Goal: Information Seeking & Learning: Learn about a topic

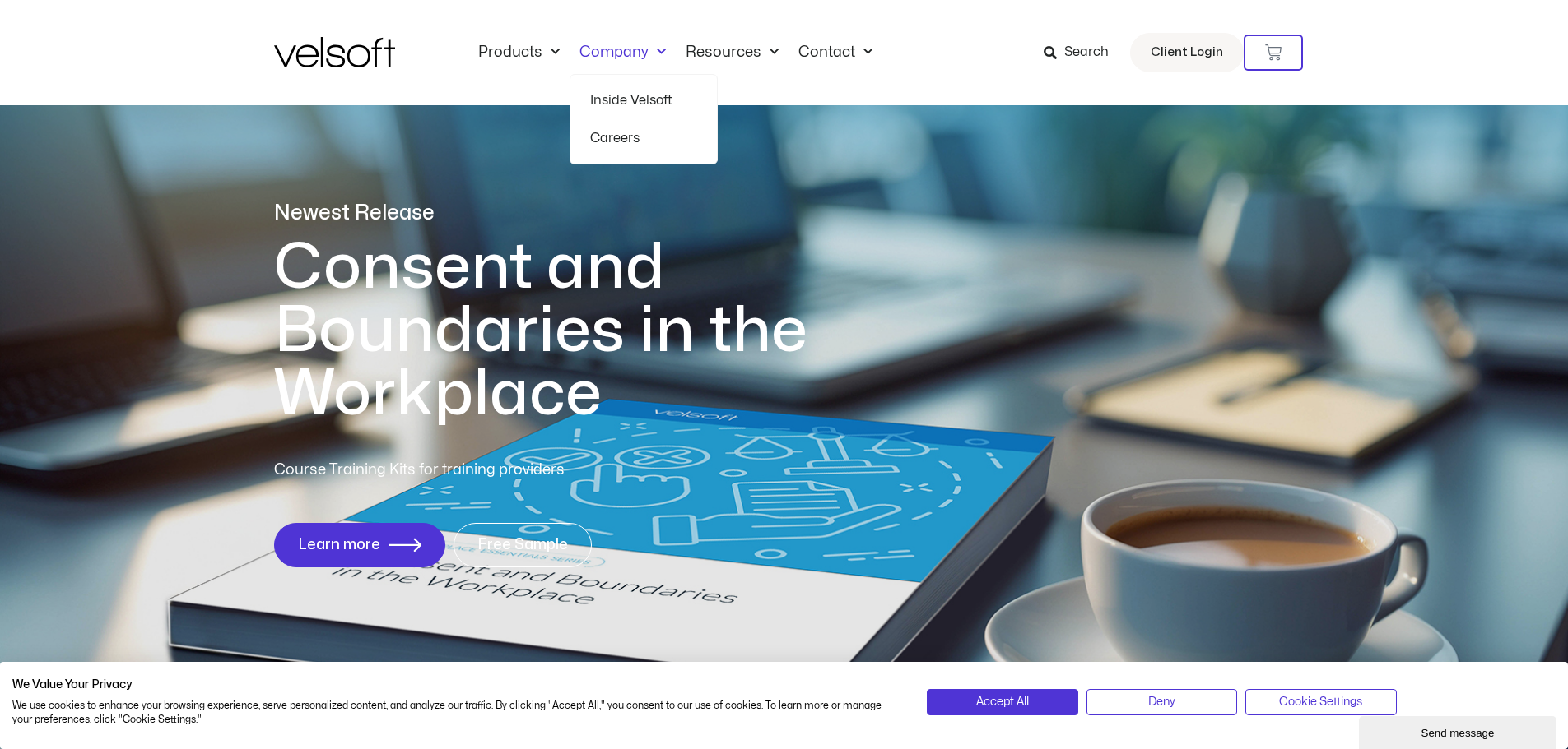
click at [632, 102] on link "Inside Velsoft" at bounding box center [643, 100] width 107 height 38
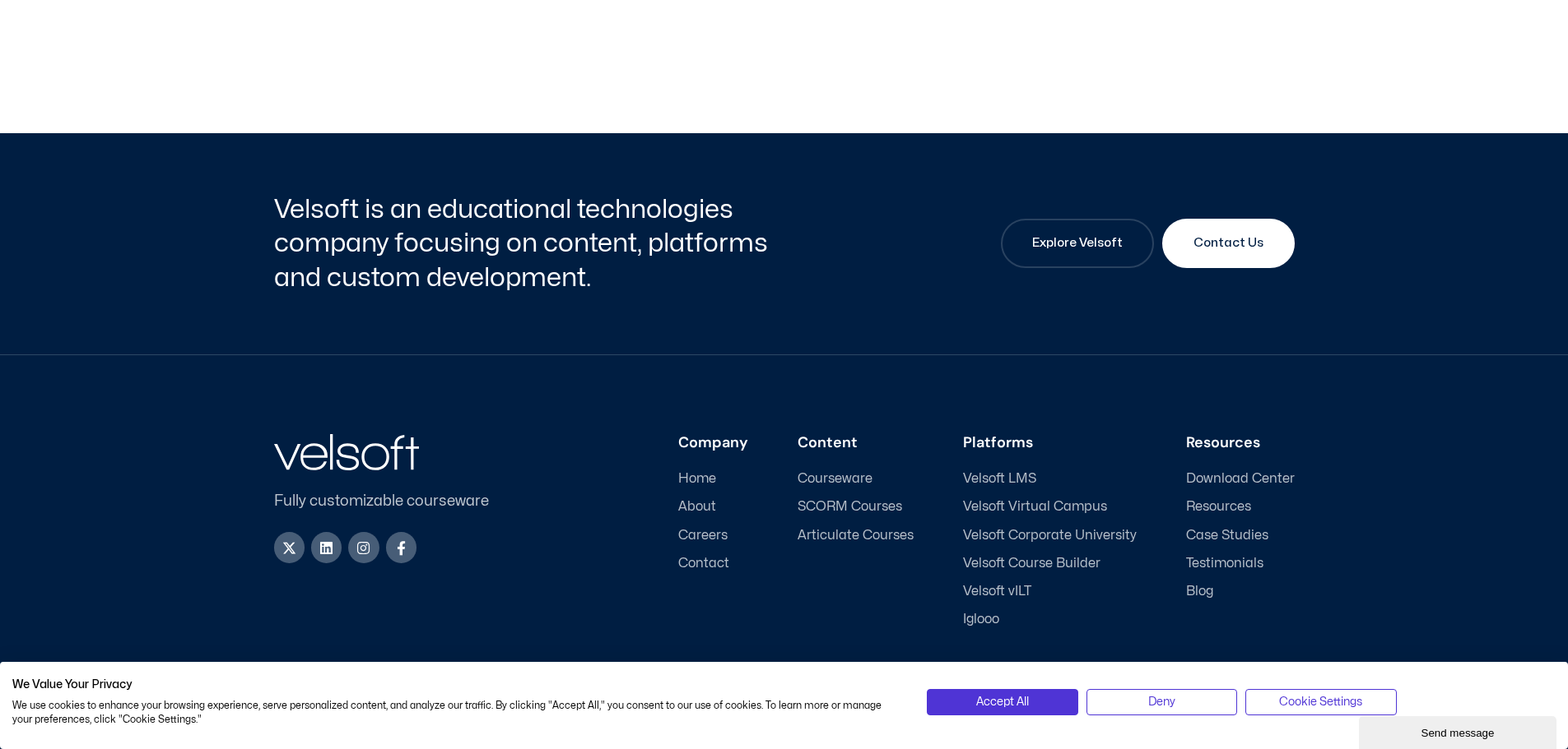
scroll to position [5429, 0]
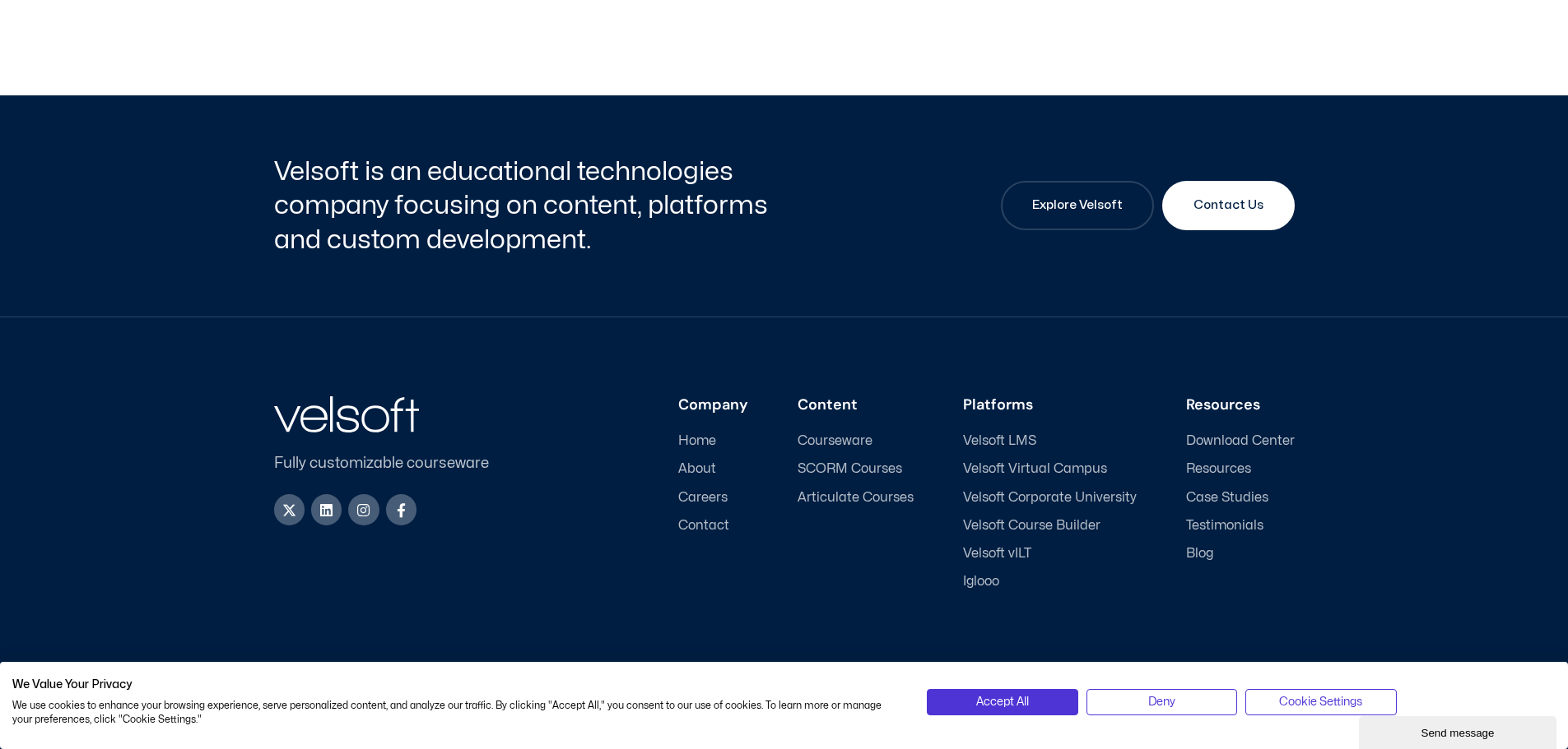
click at [714, 534] on span "Contact" at bounding box center [704, 526] width 51 height 16
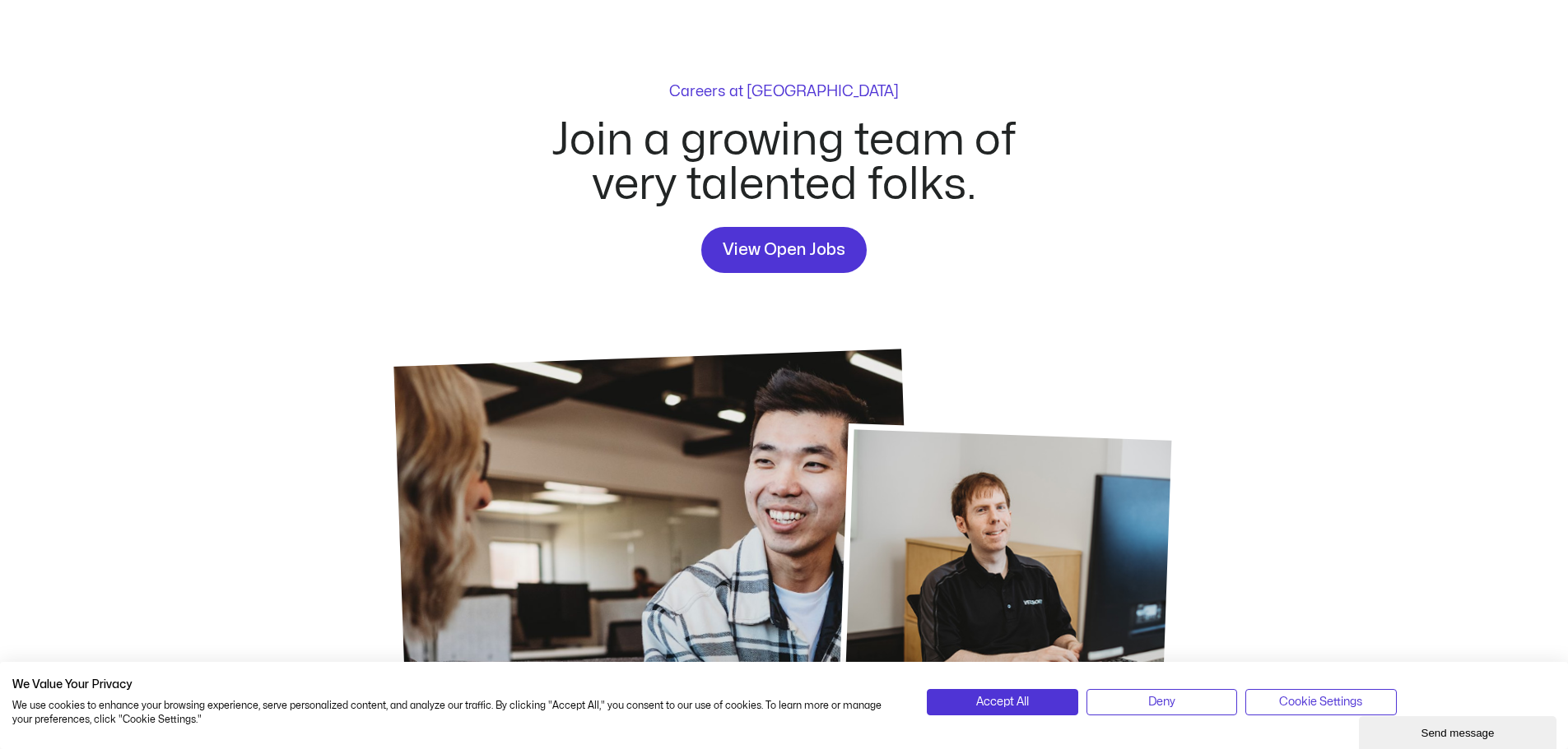
scroll to position [82, 0]
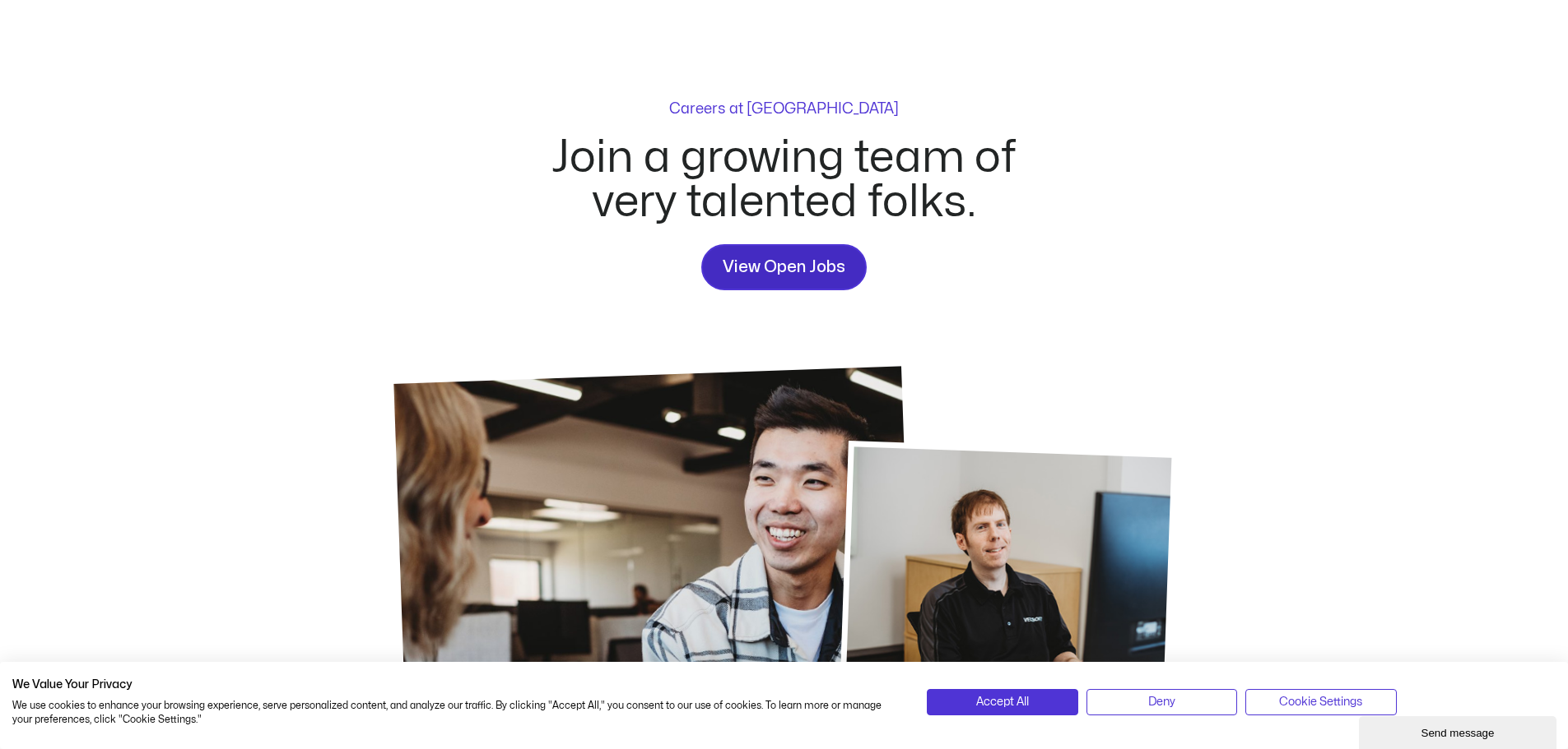
drag, startPoint x: 808, startPoint y: 270, endPoint x: 833, endPoint y: 274, distance: 25.3
click at [808, 270] on span "View Open Jobs" at bounding box center [784, 267] width 123 height 26
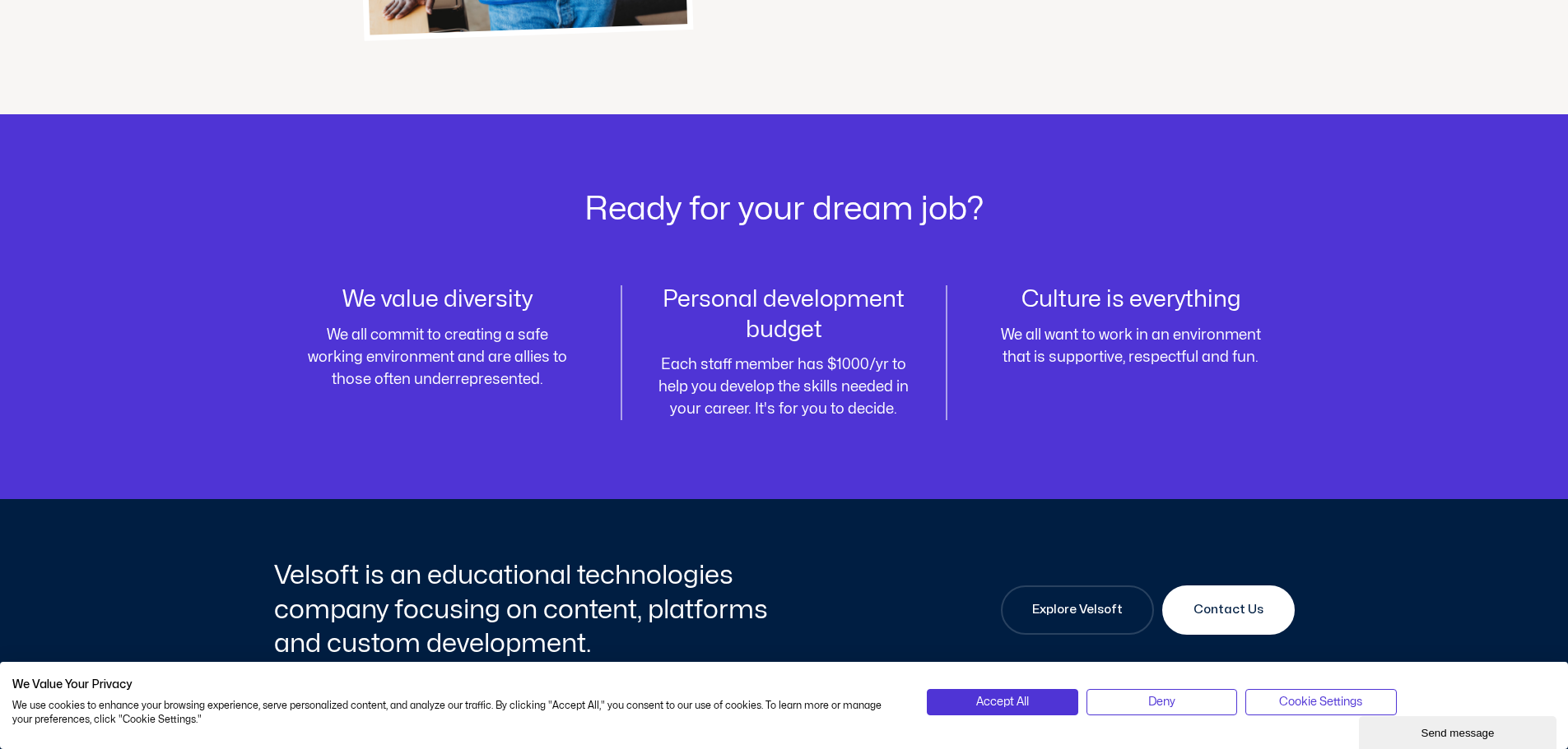
scroll to position [2216, 0]
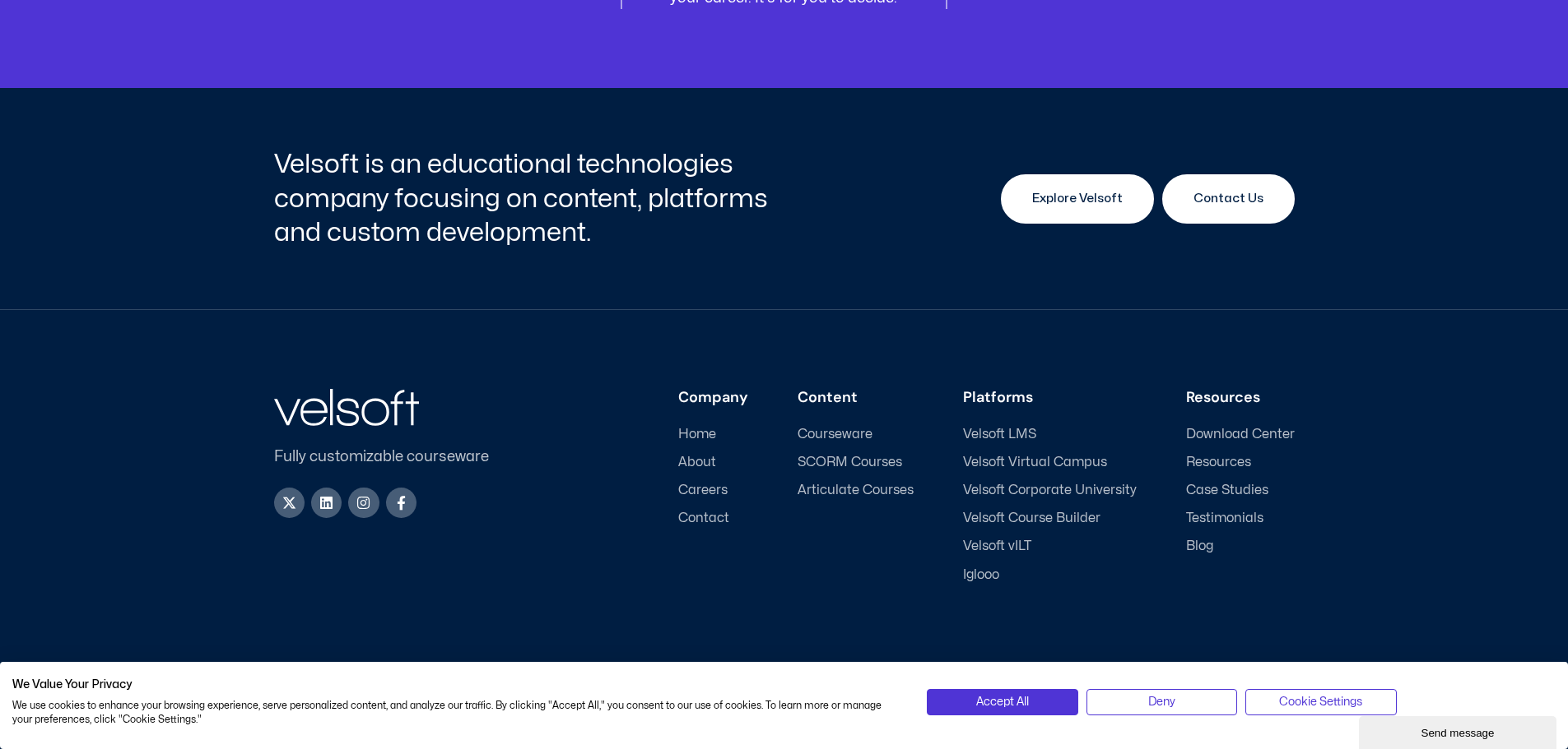
click at [1092, 205] on span "Explore Velsoft" at bounding box center [1077, 199] width 90 height 20
